Goal: Information Seeking & Learning: Learn about a topic

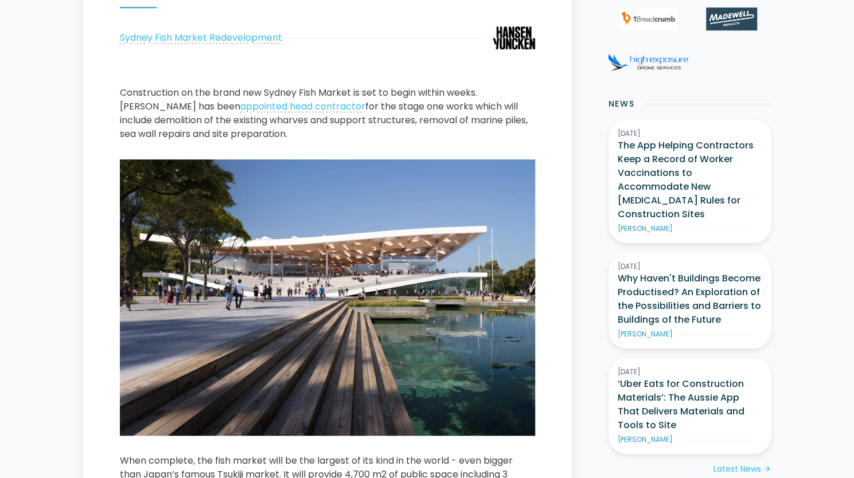
scroll to position [574, 0]
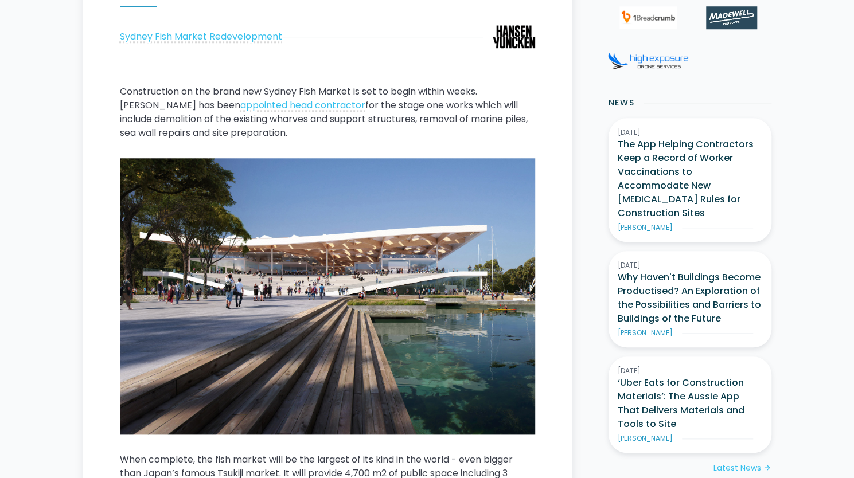
click at [208, 127] on p "Construction on the brand new Sydney Fish Market is set to begin within weeks. …" at bounding box center [327, 112] width 415 height 55
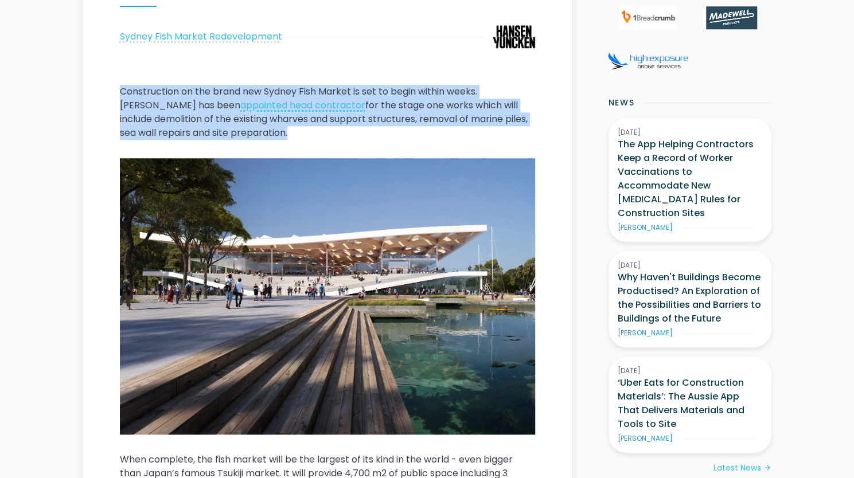
click at [208, 127] on p "Construction on the brand new Sydney Fish Market is set to begin within weeks. …" at bounding box center [327, 112] width 415 height 55
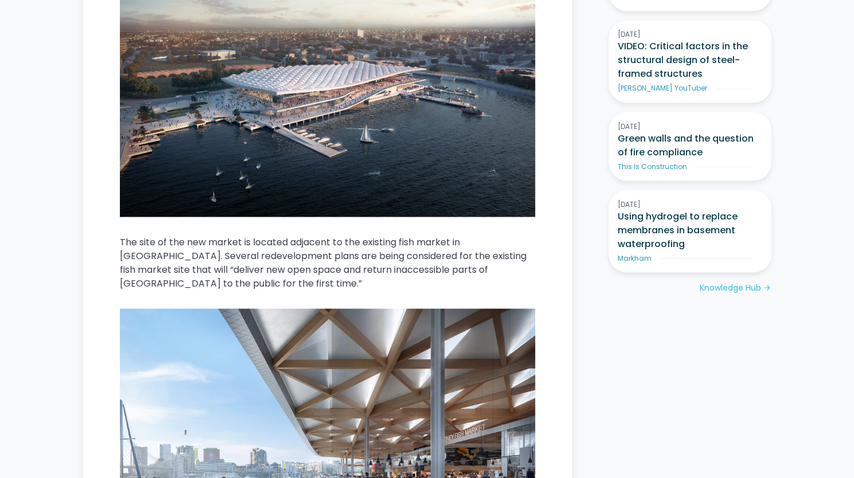
scroll to position [1160, 0]
click at [205, 270] on p "The site of the new market is located adjacent to the existing fish market in […" at bounding box center [327, 262] width 415 height 55
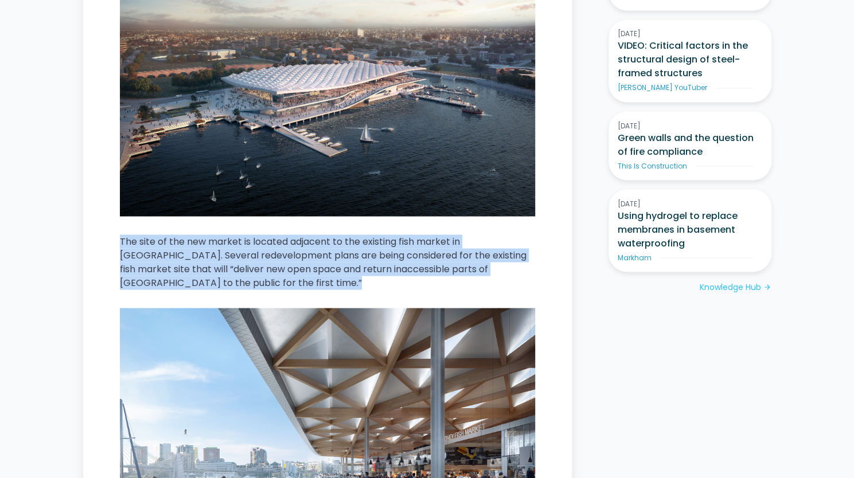
click at [205, 270] on p "The site of the new market is located adjacent to the existing fish market in […" at bounding box center [327, 262] width 415 height 55
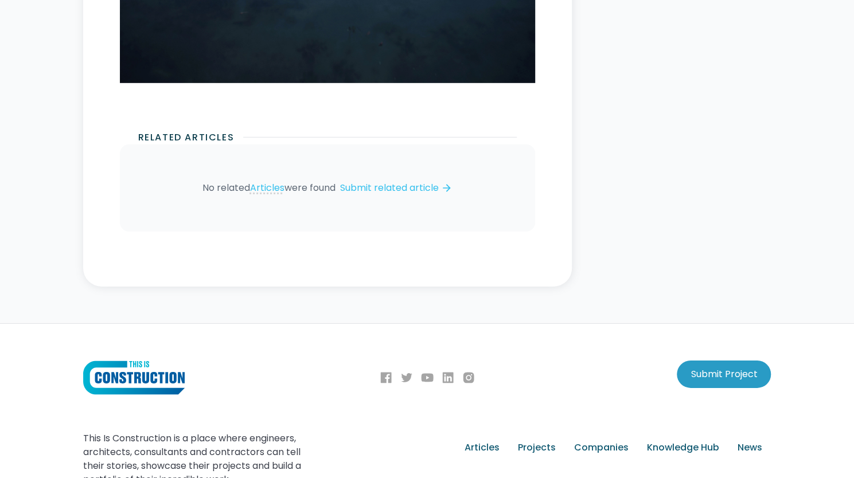
scroll to position [4615, 0]
